Goal: Find contact information: Find contact information

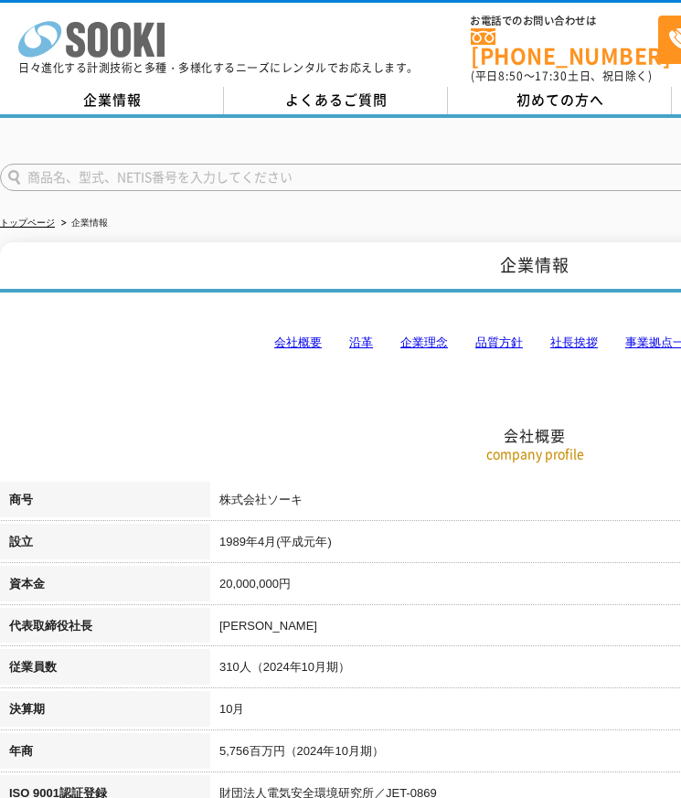
click at [101, 37] on icon at bounding box center [98, 40] width 20 height 36
drag, startPoint x: 308, startPoint y: 486, endPoint x: 187, endPoint y: 488, distance: 121.6
click at [187, 488] on tr "商号 株式会社ソーキ" at bounding box center [535, 503] width 1070 height 42
copy tr "商号 株式会社ソーキ"
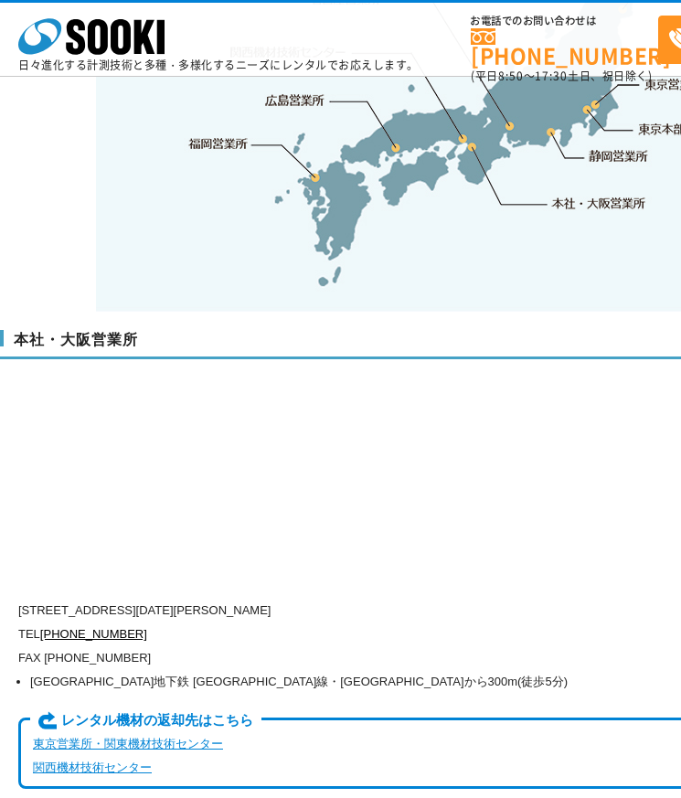
scroll to position [4206, 0]
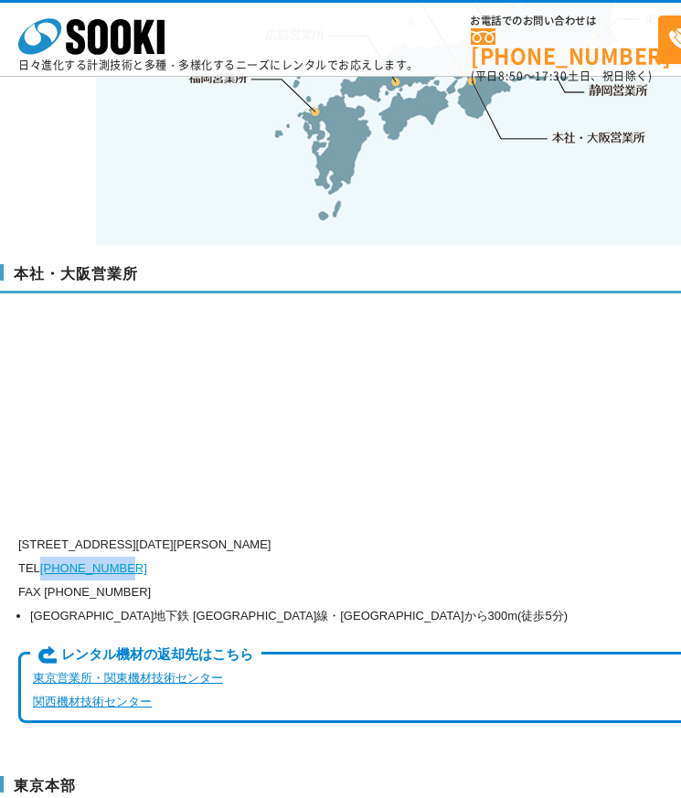
drag, startPoint x: 142, startPoint y: 531, endPoint x: 45, endPoint y: 537, distance: 97.1
click at [45, 557] on p "TEL 0120-856-990" at bounding box center [457, 569] width 878 height 24
copy link "[PHONE_NUMBER]"
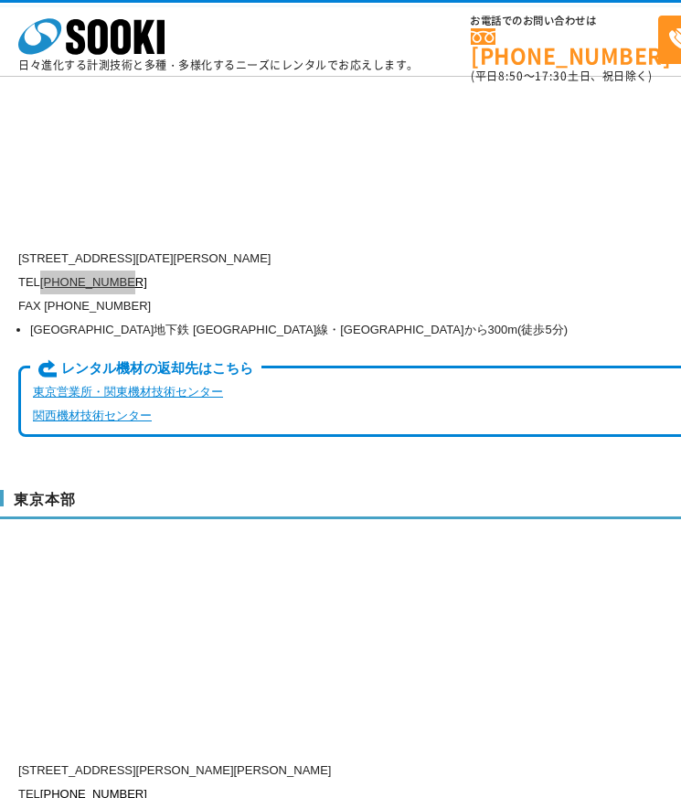
scroll to position [4389, 0]
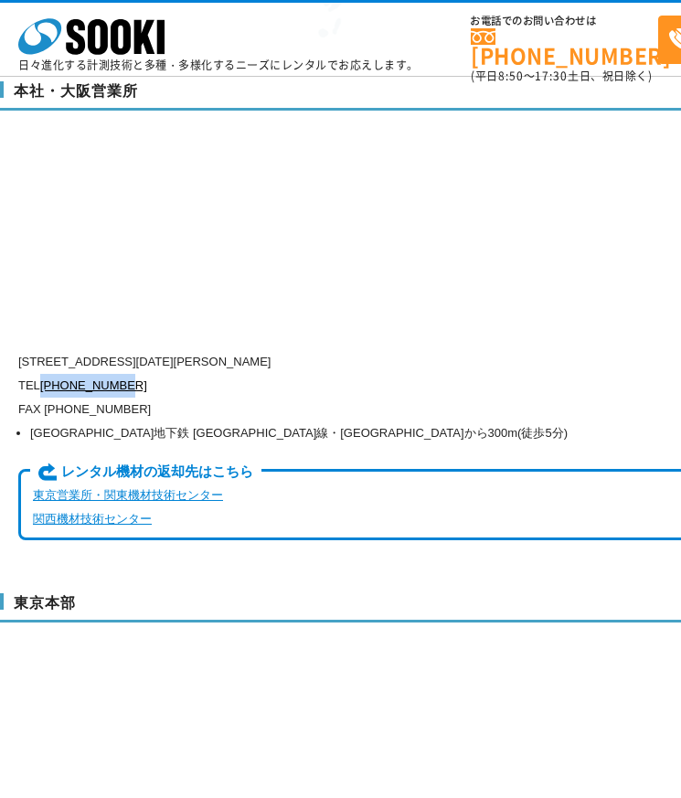
click at [135, 374] on p "TEL 0120-856-990" at bounding box center [457, 386] width 878 height 24
drag, startPoint x: 131, startPoint y: 347, endPoint x: 44, endPoint y: 346, distance: 86.9
click at [44, 374] on p "TEL 0120-856-990" at bounding box center [457, 386] width 878 height 24
copy link "[PHONE_NUMBER]"
